Goal: Information Seeking & Learning: Learn about a topic

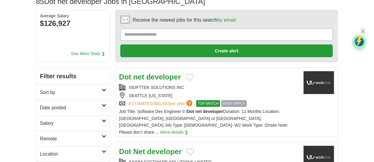
click at [103, 104] on icon at bounding box center [104, 105] width 5 height 3
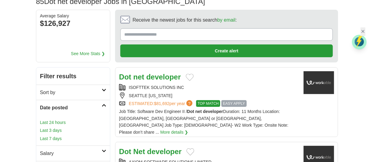
click at [57, 119] on link "Last 24 hours" at bounding box center [73, 122] width 66 height 7
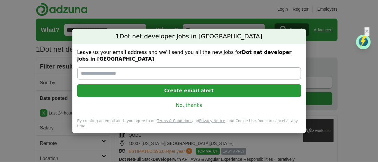
click at [180, 102] on link "No, thanks" at bounding box center [189, 105] width 214 height 7
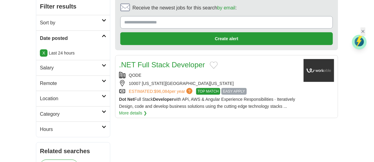
scroll to position [72, 0]
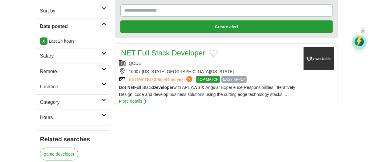
click at [233, 60] on div "QODE" at bounding box center [209, 63] width 180 height 7
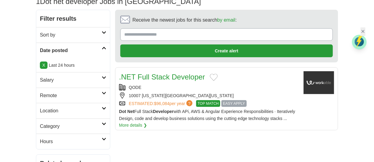
scroll to position [0, 0]
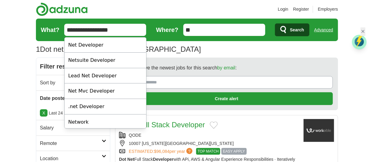
click at [131, 28] on input "**********" at bounding box center [105, 30] width 82 height 12
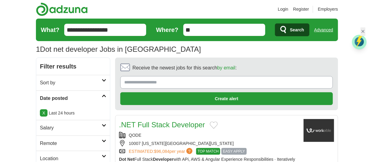
click at [294, 28] on span "Search" at bounding box center [297, 30] width 14 height 12
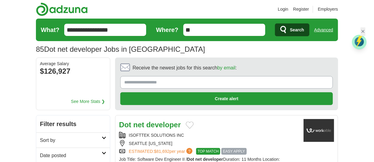
click at [213, 132] on div "ISOFTTEK SOLUTIONS INC" at bounding box center [209, 135] width 180 height 7
click at [103, 152] on icon at bounding box center [104, 153] width 5 height 3
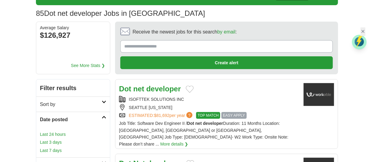
scroll to position [48, 0]
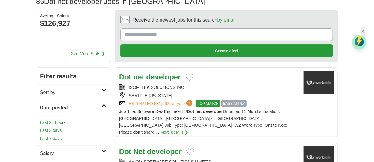
click at [55, 119] on link "Last 24 hours" at bounding box center [73, 122] width 66 height 7
